Goal: Information Seeking & Learning: Learn about a topic

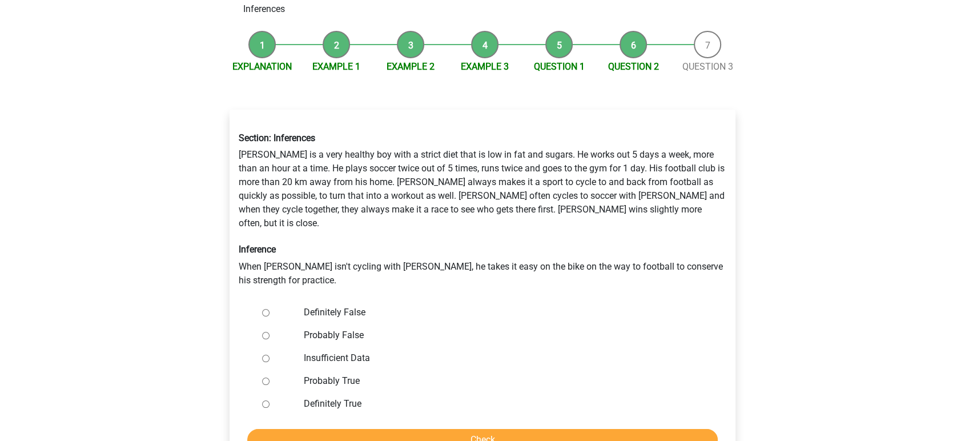
scroll to position [127, 0]
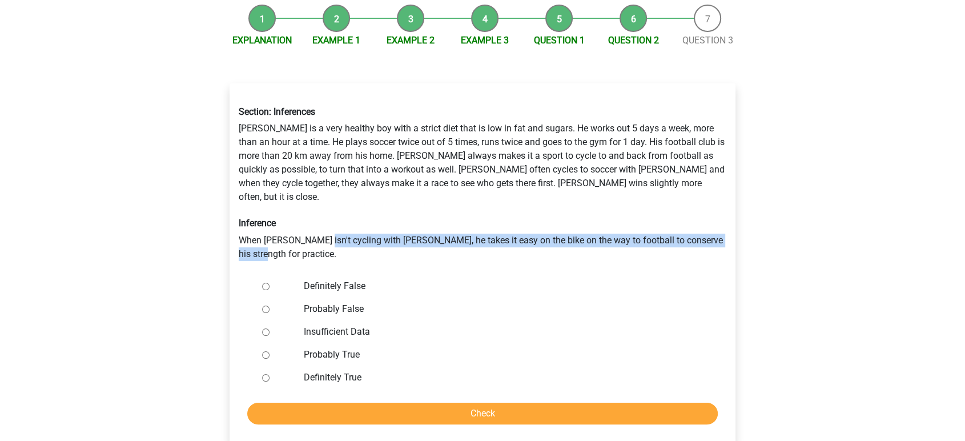
drag, startPoint x: 322, startPoint y: 210, endPoint x: 491, endPoint y: 223, distance: 169.6
click at [490, 223] on div "Section: Inferences [PERSON_NAME] is a very healthy boy with a strict diet that…" at bounding box center [482, 183] width 505 height 173
click at [491, 223] on div "Section: Inferences [PERSON_NAME] is a very healthy boy with a strict diet that…" at bounding box center [482, 183] width 505 height 173
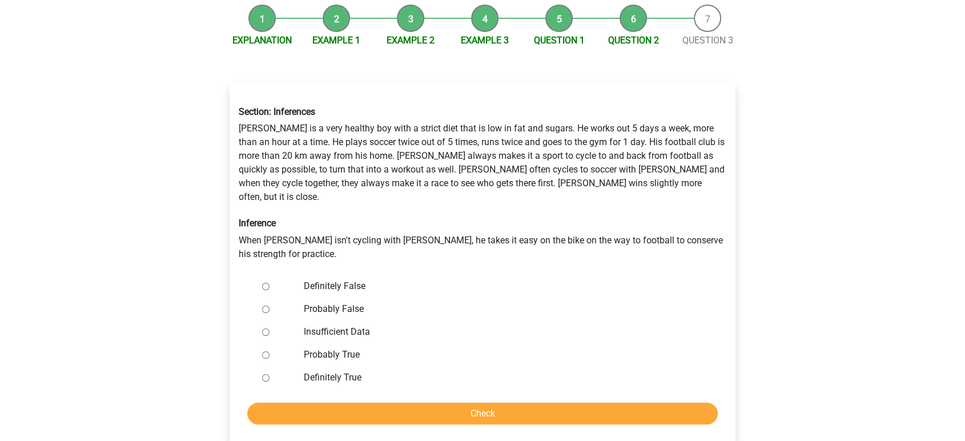
click at [359, 325] on label "Insufficient Data" at bounding box center [501, 332] width 395 height 14
click at [270, 328] on input "Insufficient Data" at bounding box center [265, 331] width 7 height 7
radio input "true"
click at [559, 403] on input "Check" at bounding box center [482, 414] width 471 height 22
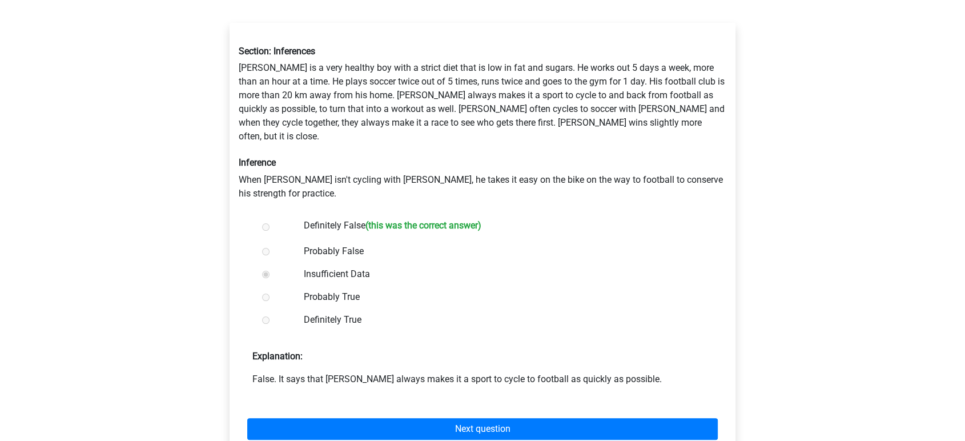
scroll to position [190, 0]
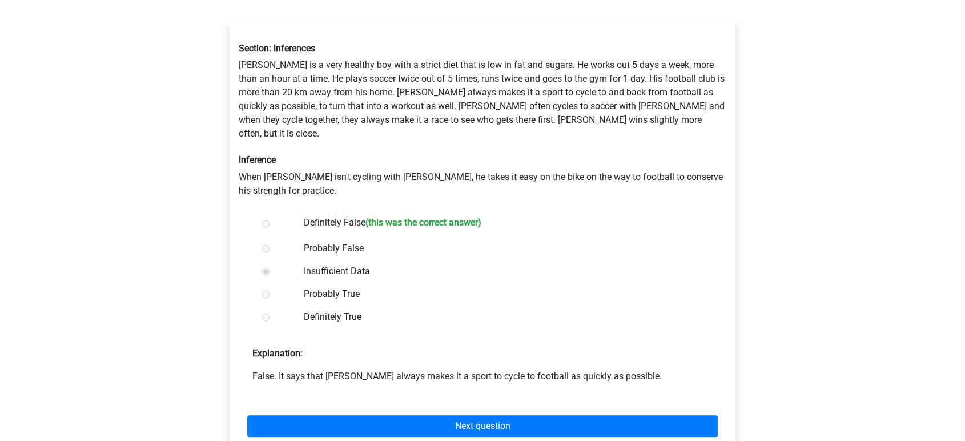
drag, startPoint x: 502, startPoint y: 346, endPoint x: 667, endPoint y: 351, distance: 165.2
click at [667, 370] on p "False. It says that Rowan always makes it a sport to cycle to football as quick…" at bounding box center [482, 377] width 460 height 14
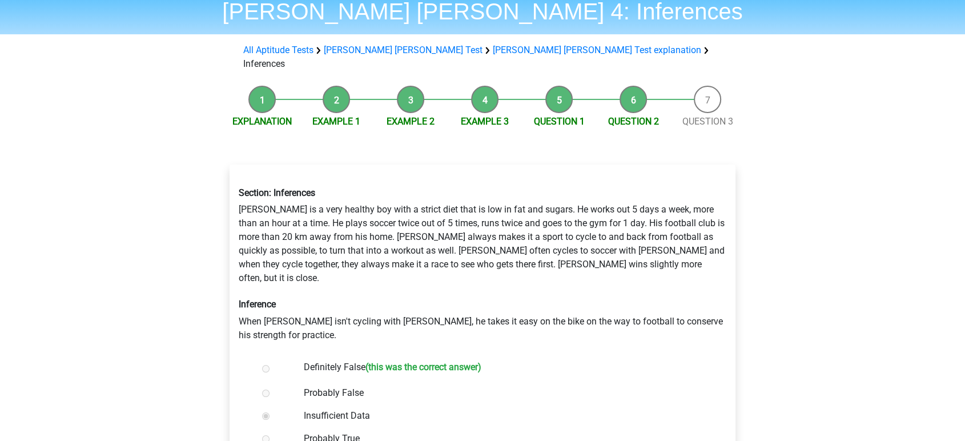
scroll to position [0, 0]
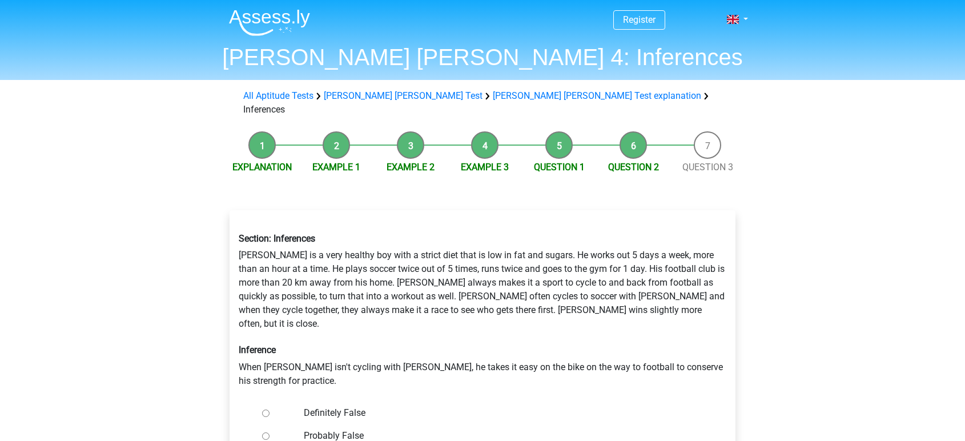
scroll to position [127, 0]
